Goal: Transaction & Acquisition: Purchase product/service

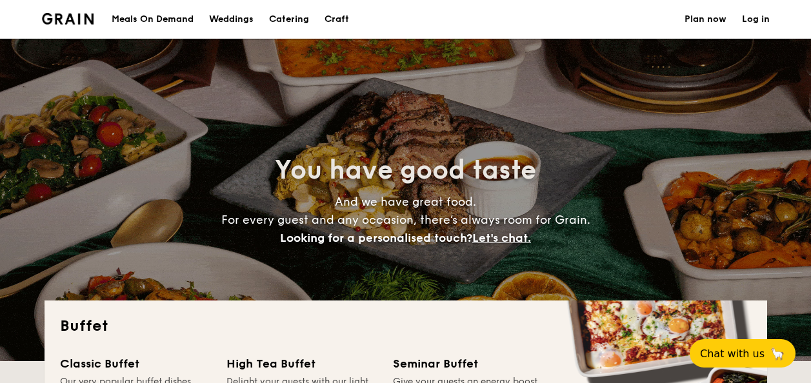
select select
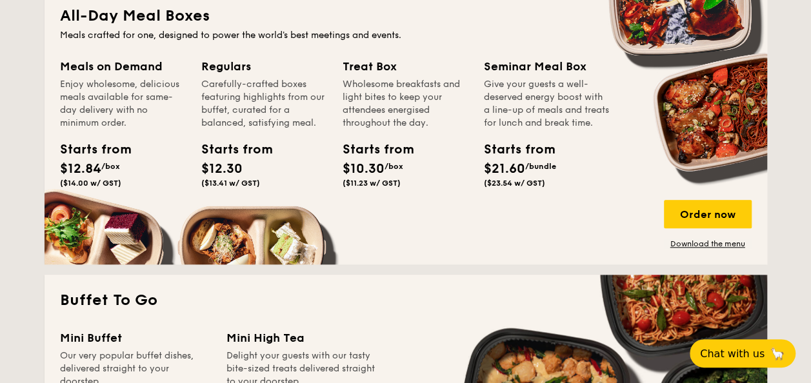
scroll to position [575, 0]
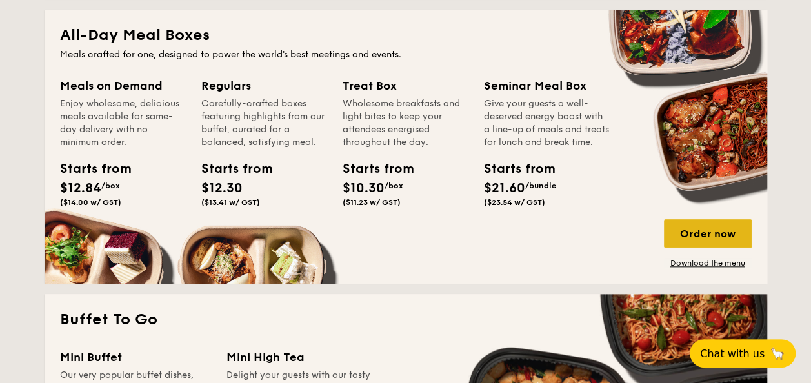
click at [704, 235] on div "Order now" at bounding box center [708, 233] width 88 height 28
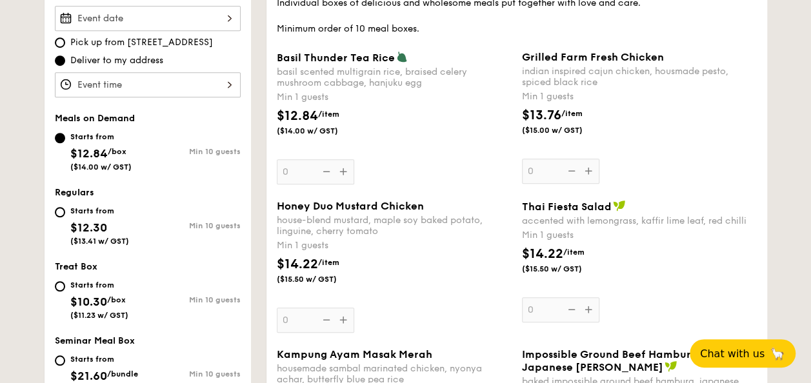
scroll to position [388, 0]
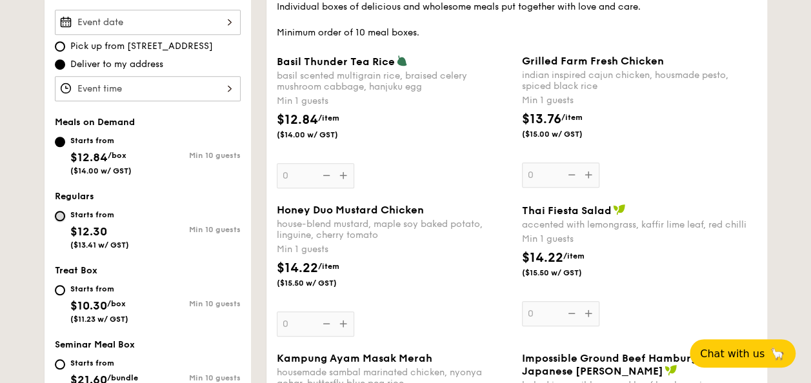
click at [63, 212] on input "Starts from $12.30 ($13.41 w/ GST) Min 10 guests" at bounding box center [60, 216] width 10 height 10
radio input "true"
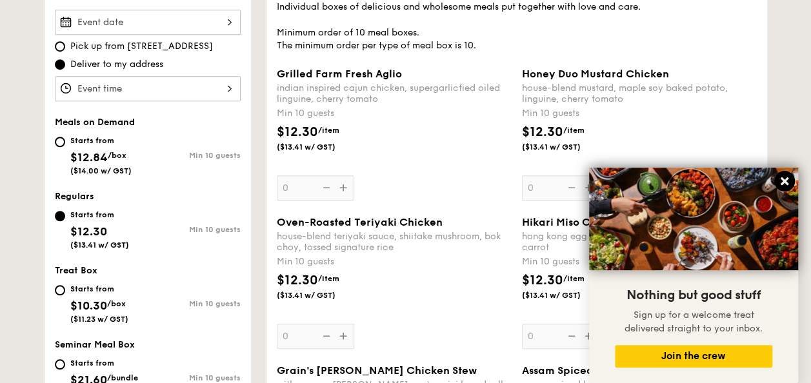
click at [788, 175] on icon at bounding box center [784, 181] width 12 height 12
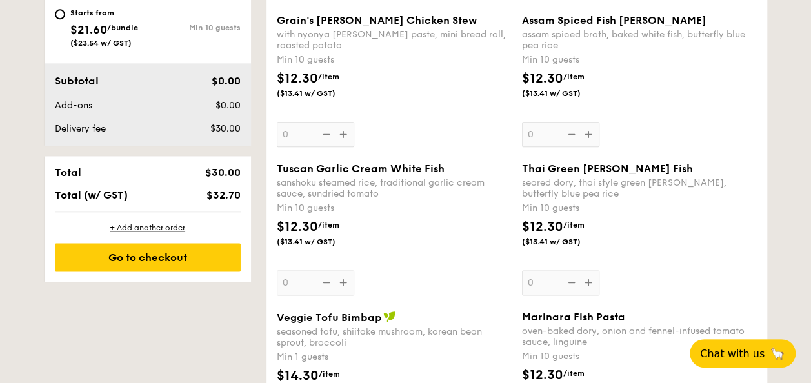
scroll to position [718, 0]
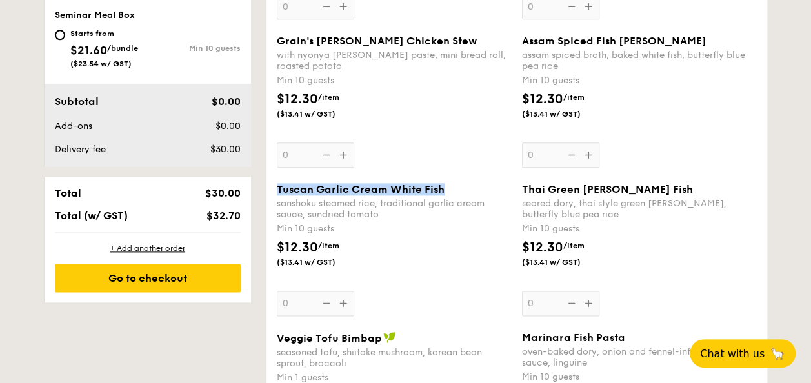
drag, startPoint x: 444, startPoint y: 184, endPoint x: 276, endPoint y: 184, distance: 167.7
click at [277, 184] on div "Tuscan Garlic Cream White Fish" at bounding box center [394, 189] width 235 height 12
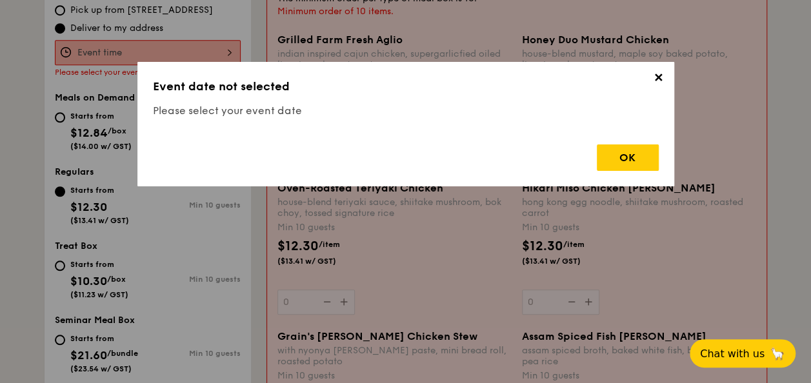
copy span "Tuscan Garlic Cream White Fish"
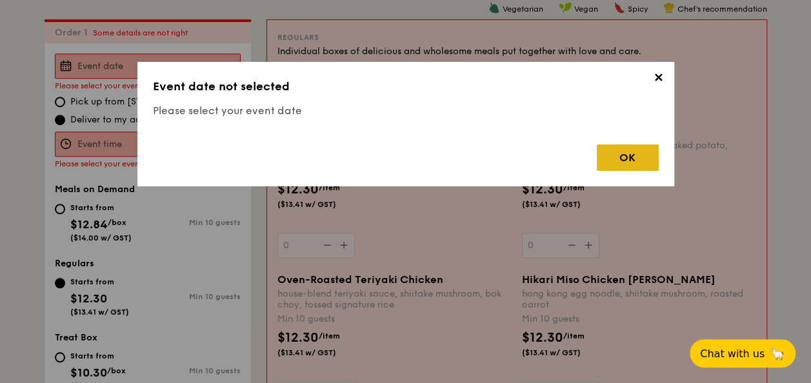
click at [613, 161] on div "OK" at bounding box center [628, 157] width 62 height 26
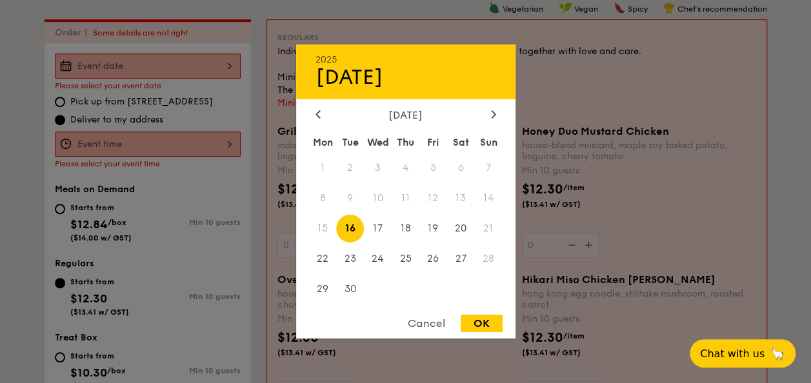
click at [169, 70] on div "2025 Sep [DATE] Tue Wed Thu Fri Sat Sun 1 2 3 4 5 6 7 8 9 10 11 12 13 14 15 16 …" at bounding box center [148, 66] width 186 height 25
click at [439, 226] on span "19" at bounding box center [433, 229] width 28 height 28
click at [382, 227] on span "17" at bounding box center [378, 229] width 28 height 28
click at [482, 329] on div "OK" at bounding box center [482, 323] width 42 height 17
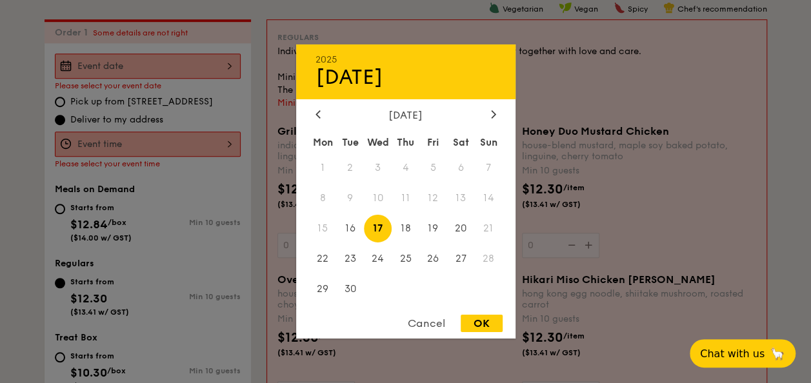
type input "[DATE]"
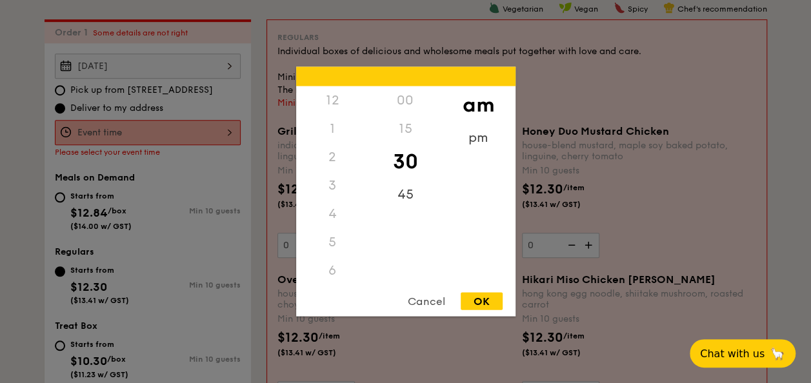
click at [174, 129] on div "12 1 2 3 4 5 6 7 8 9 10 11 00 15 30 45 am pm Cancel OK" at bounding box center [148, 132] width 186 height 25
click at [334, 276] on div "11" at bounding box center [332, 284] width 73 height 37
click at [482, 301] on div "OK" at bounding box center [482, 301] width 42 height 17
type input "11:30AM"
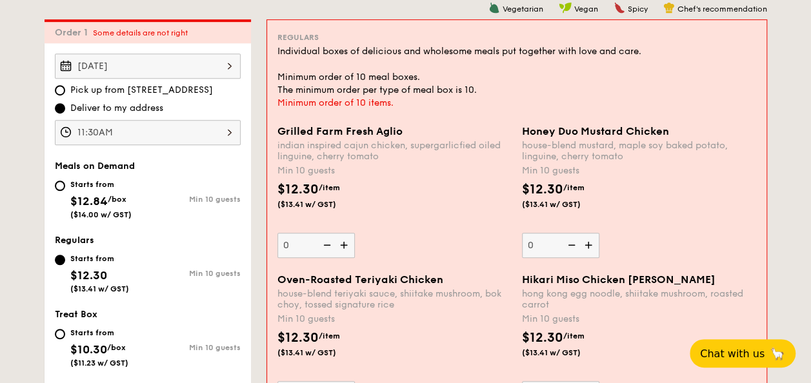
click at [172, 34] on span "Some details are not right" at bounding box center [140, 32] width 95 height 9
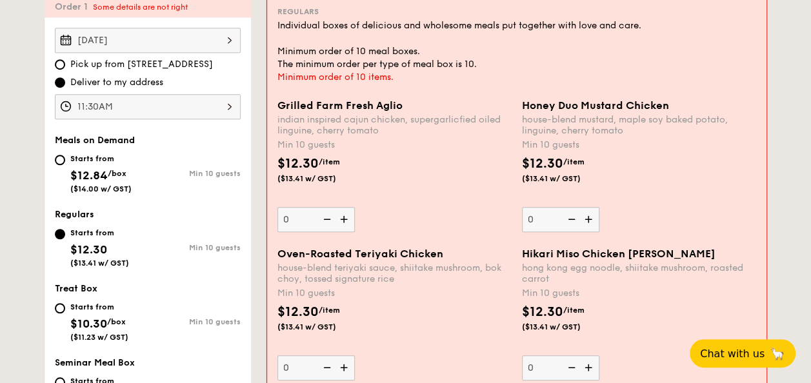
scroll to position [360, 0]
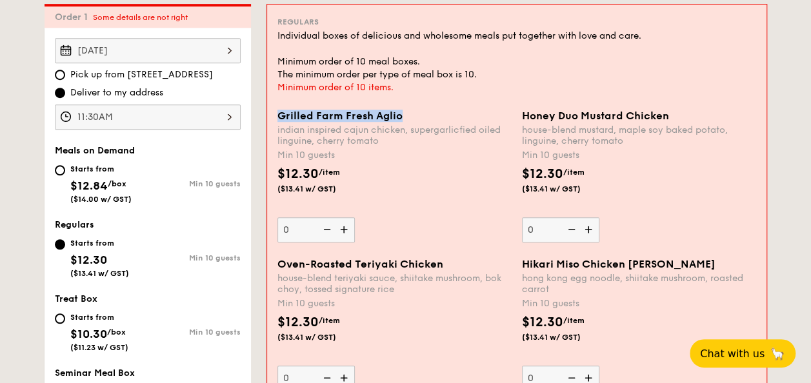
drag, startPoint x: 402, startPoint y: 117, endPoint x: 272, endPoint y: 114, distance: 129.7
click at [272, 114] on div "Grilled Farm Fresh Aglio indian inspired cajun chicken, supergarlicfied oiled l…" at bounding box center [394, 176] width 244 height 133
copy span "Grilled Farm Fresh Aglio"
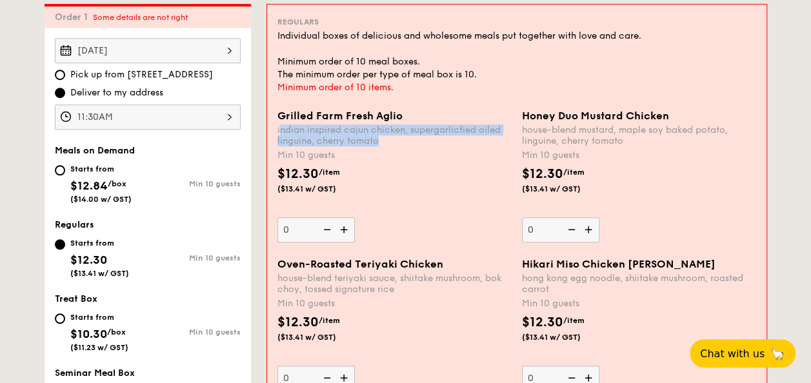
drag, startPoint x: 377, startPoint y: 142, endPoint x: 279, endPoint y: 132, distance: 98.6
click at [279, 132] on div "indian inspired cajun chicken, supergarlicfied oiled linguine, cherry tomato" at bounding box center [394, 135] width 234 height 22
drag, startPoint x: 279, startPoint y: 132, endPoint x: 379, endPoint y: 146, distance: 101.6
click at [379, 146] on div "indian inspired cajun chicken, supergarlicfied oiled linguine, cherry tomato" at bounding box center [394, 135] width 234 height 22
click at [355, 217] on input "0" at bounding box center [315, 229] width 77 height 25
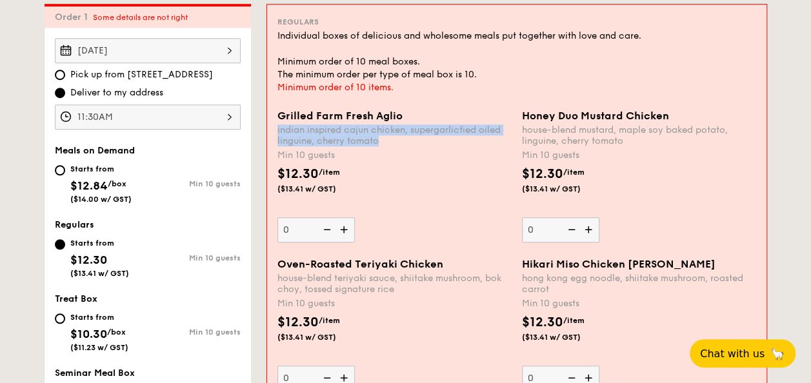
drag, startPoint x: 379, startPoint y: 144, endPoint x: 273, endPoint y: 135, distance: 106.2
click at [273, 135] on div "Grilled Farm Fresh Aglio indian inspired cajun chicken, supergarlicfied oiled l…" at bounding box center [394, 176] width 244 height 133
copy div "indian inspired cajun chicken, supergarlicfied oiled linguine, cherry tomato"
drag, startPoint x: 303, startPoint y: 192, endPoint x: 280, endPoint y: 192, distance: 23.2
click at [280, 192] on span "($13.41 w/ GST)" at bounding box center [321, 189] width 88 height 10
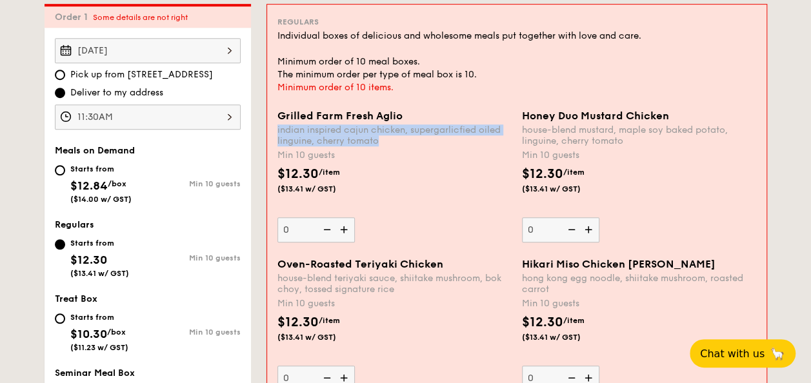
copy span "$13.41"
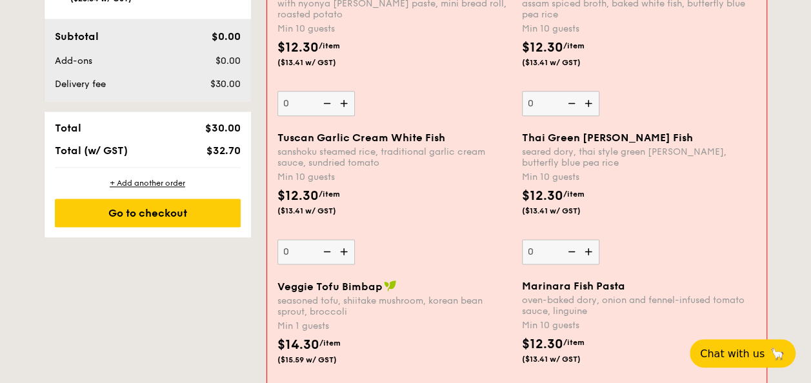
scroll to position [788, 0]
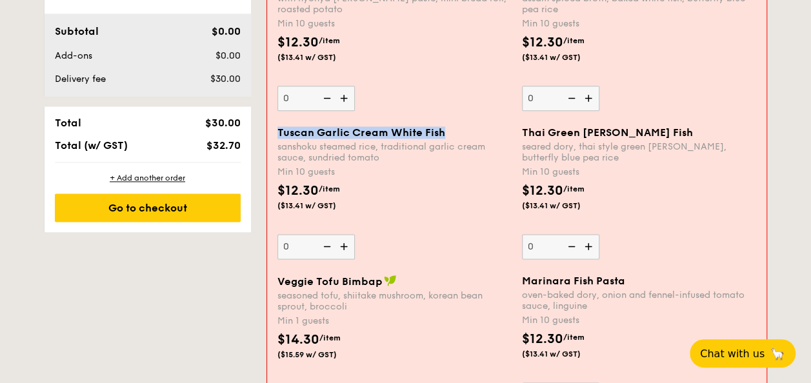
drag, startPoint x: 453, startPoint y: 124, endPoint x: 278, endPoint y: 132, distance: 174.9
click at [278, 132] on div "Tuscan Garlic Cream White Fish" at bounding box center [394, 132] width 234 height 12
copy span "Tuscan Garlic Cream White Fish"
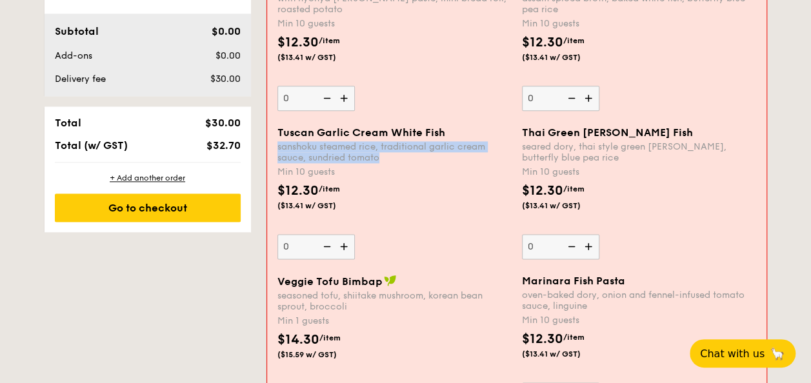
drag, startPoint x: 391, startPoint y: 160, endPoint x: 274, endPoint y: 150, distance: 117.2
click at [274, 150] on div "Tuscan Garlic Cream White Fish sanshoku steamed rice, traditional garlic cream …" at bounding box center [394, 192] width 244 height 133
copy div "sanshoku steamed rice, traditional garlic cream sauce, sundried tomato"
drag, startPoint x: 303, startPoint y: 206, endPoint x: 280, endPoint y: 206, distance: 23.2
click at [280, 206] on span "($13.41 w/ GST)" at bounding box center [321, 206] width 88 height 10
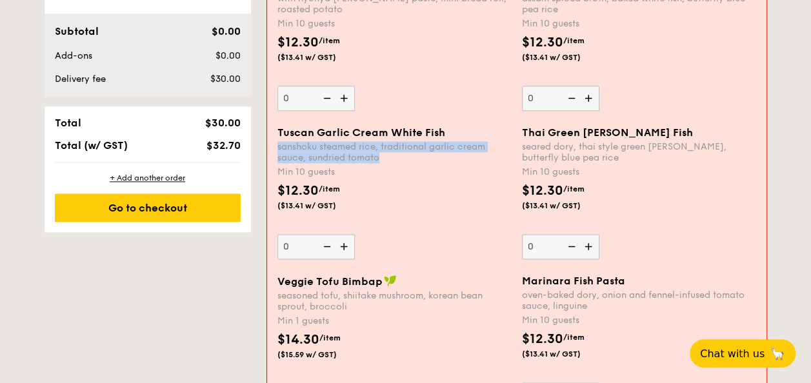
copy span "$13.41"
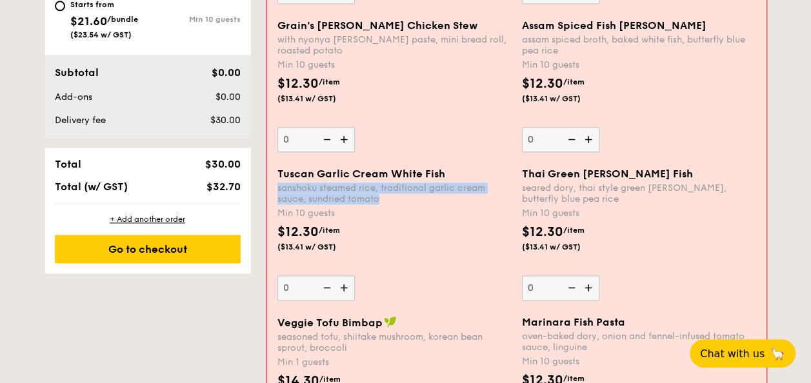
scroll to position [768, 0]
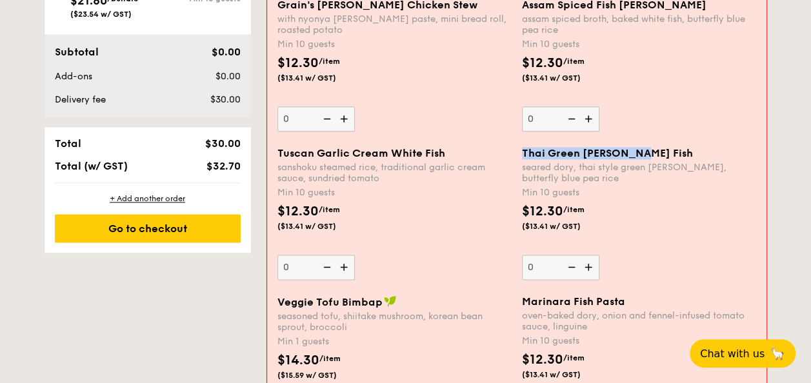
drag, startPoint x: 640, startPoint y: 151, endPoint x: 522, endPoint y: 155, distance: 118.1
click at [522, 155] on div "Thai Green [PERSON_NAME] Fish" at bounding box center [639, 153] width 234 height 12
copy span "Thai Green [PERSON_NAME] Fish"
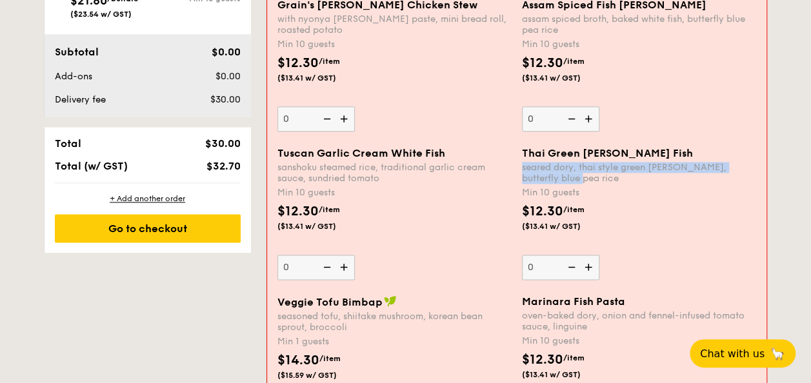
drag, startPoint x: 539, startPoint y: 178, endPoint x: 519, endPoint y: 166, distance: 23.5
click at [519, 166] on div "Thai Green [PERSON_NAME] Fish seared dory, thai style green [PERSON_NAME], butt…" at bounding box center [639, 213] width 244 height 133
copy div "seared dory, thai style green [PERSON_NAME], butterfly blue pea rice"
drag, startPoint x: 577, startPoint y: 225, endPoint x: 525, endPoint y: 226, distance: 52.2
click at [525, 226] on span "($13.41 w/ GST)" at bounding box center [566, 226] width 88 height 10
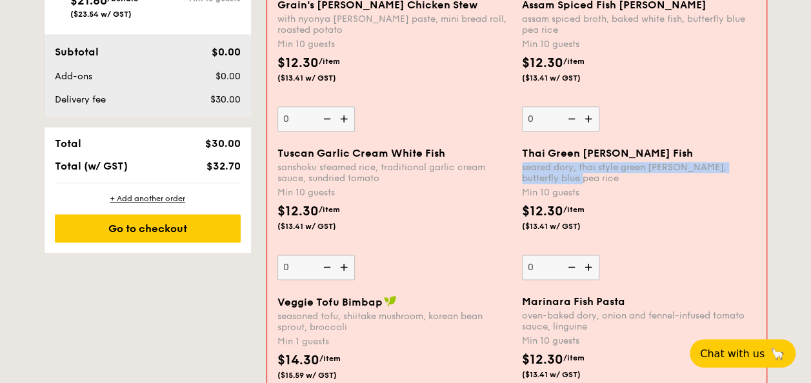
copy span "$13.41 w/ GST"
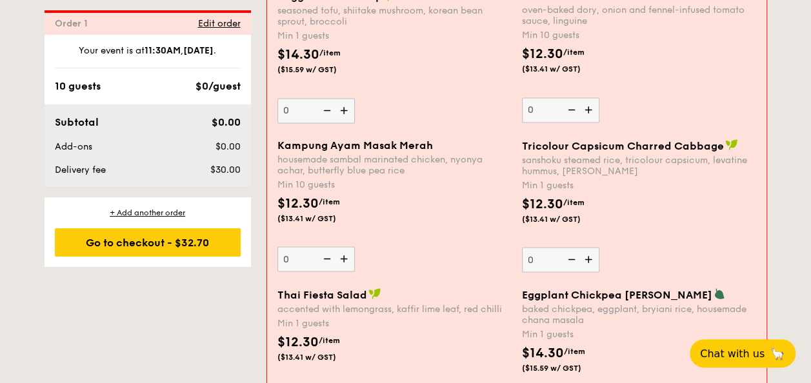
scroll to position [1078, 0]
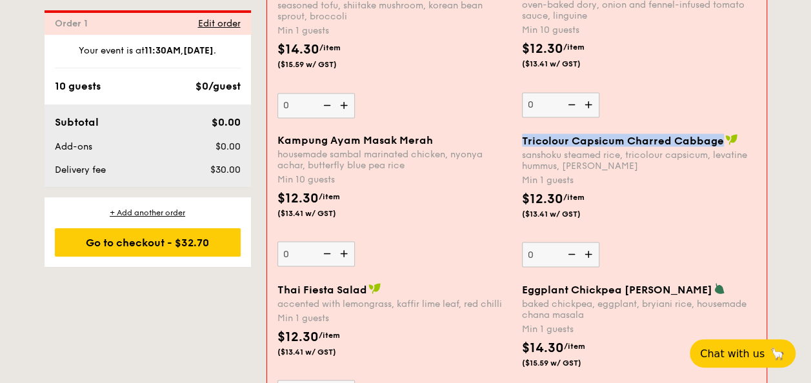
drag, startPoint x: 719, startPoint y: 137, endPoint x: 521, endPoint y: 134, distance: 198.0
click at [522, 134] on div "Tricolour Capsicum Charred Cabbage" at bounding box center [639, 140] width 234 height 13
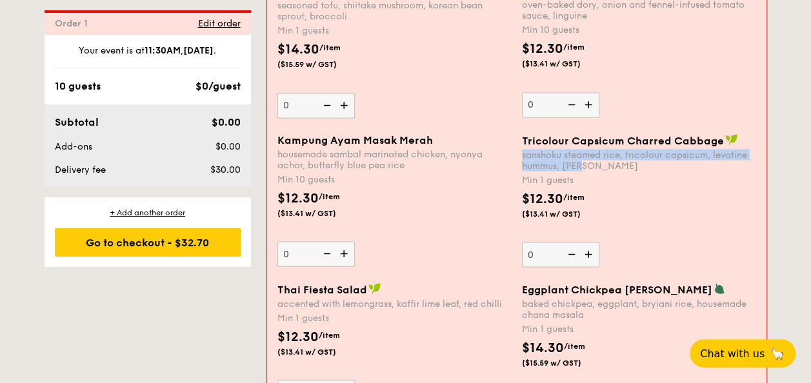
drag, startPoint x: 600, startPoint y: 159, endPoint x: 520, endPoint y: 154, distance: 80.1
click at [520, 154] on div "Tricolour Capsicum Charred Cabbage sanshoku steamed rice, tricolour capsicum, l…" at bounding box center [639, 201] width 244 height 134
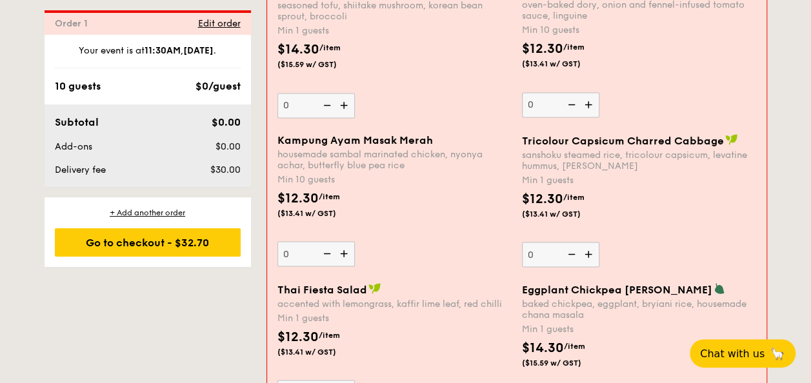
click at [550, 212] on span "($13.41 w/ GST)" at bounding box center [566, 213] width 88 height 10
click at [550, 242] on input "0" at bounding box center [560, 254] width 77 height 25
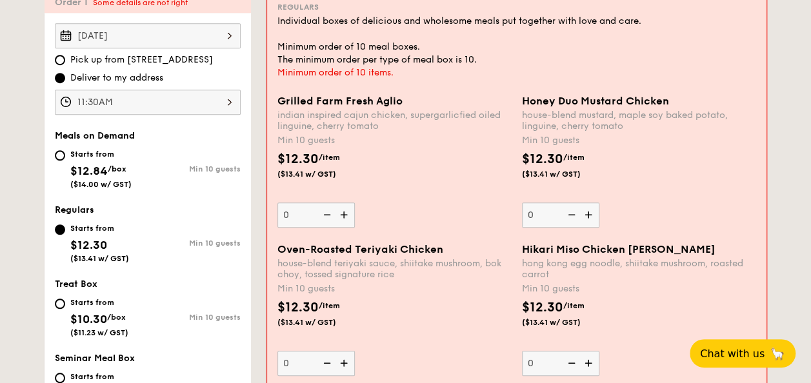
scroll to position [385, 0]
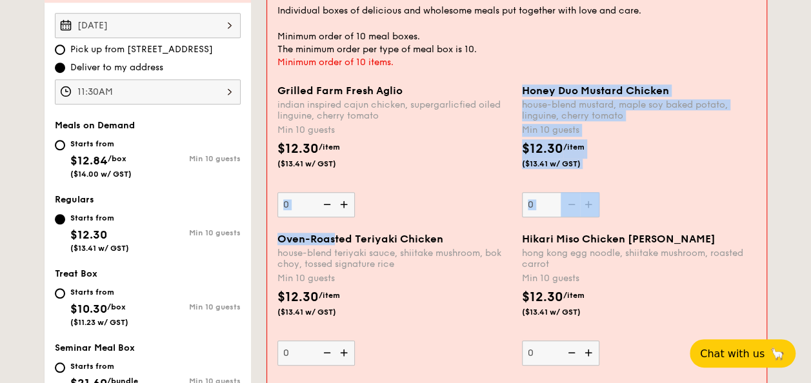
drag, startPoint x: 450, startPoint y: 231, endPoint x: 326, endPoint y: 237, distance: 123.4
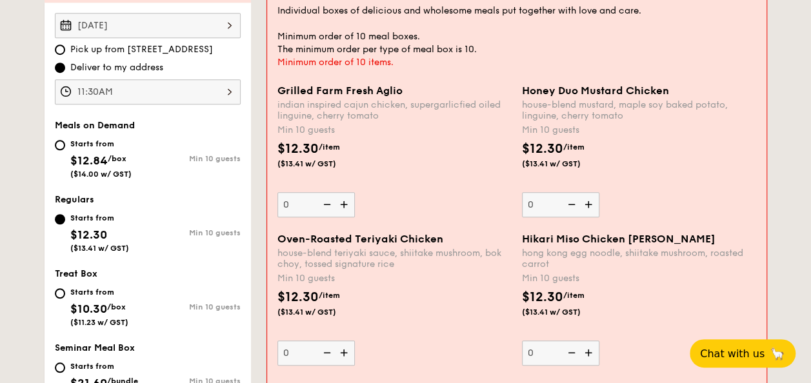
drag, startPoint x: 326, startPoint y: 237, endPoint x: 421, endPoint y: 244, distance: 94.4
click at [421, 244] on span "Oven-Roasted Teriyaki Chicken" at bounding box center [360, 239] width 166 height 12
click at [355, 341] on input "0" at bounding box center [315, 353] width 77 height 25
drag, startPoint x: 439, startPoint y: 241, endPoint x: 275, endPoint y: 240, distance: 163.8
click at [275, 240] on div "Oven-Roasted Teriyaki Chicken house-blend teriyaki sauce, shiitake mushroom, bo…" at bounding box center [394, 299] width 244 height 133
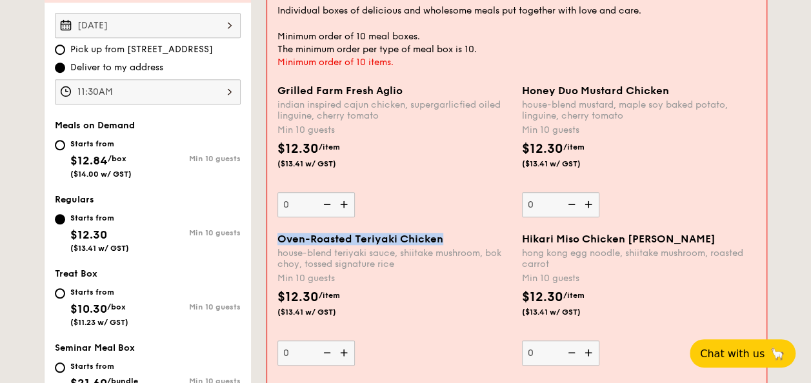
click at [275, 240] on div "Oven-Roasted Teriyaki Chicken house-blend teriyaki sauce, shiitake mushroom, bo…" at bounding box center [394, 299] width 244 height 133
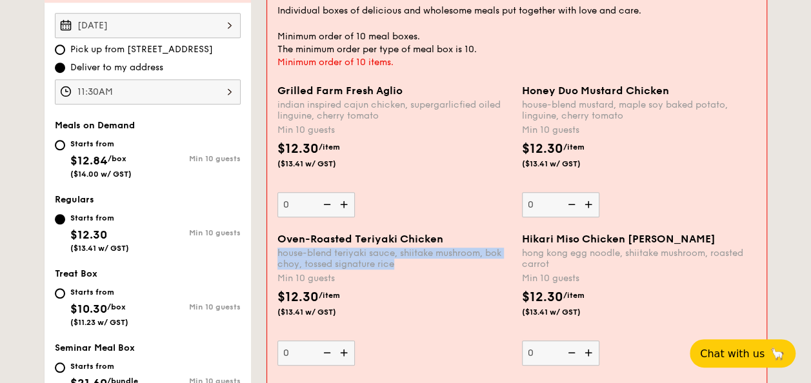
drag, startPoint x: 398, startPoint y: 263, endPoint x: 276, endPoint y: 250, distance: 122.6
click at [276, 250] on div "Oven-Roasted Teriyaki Chicken house-blend teriyaki sauce, shiitake mushroom, bo…" at bounding box center [394, 299] width 244 height 133
